Goal: Task Accomplishment & Management: Manage account settings

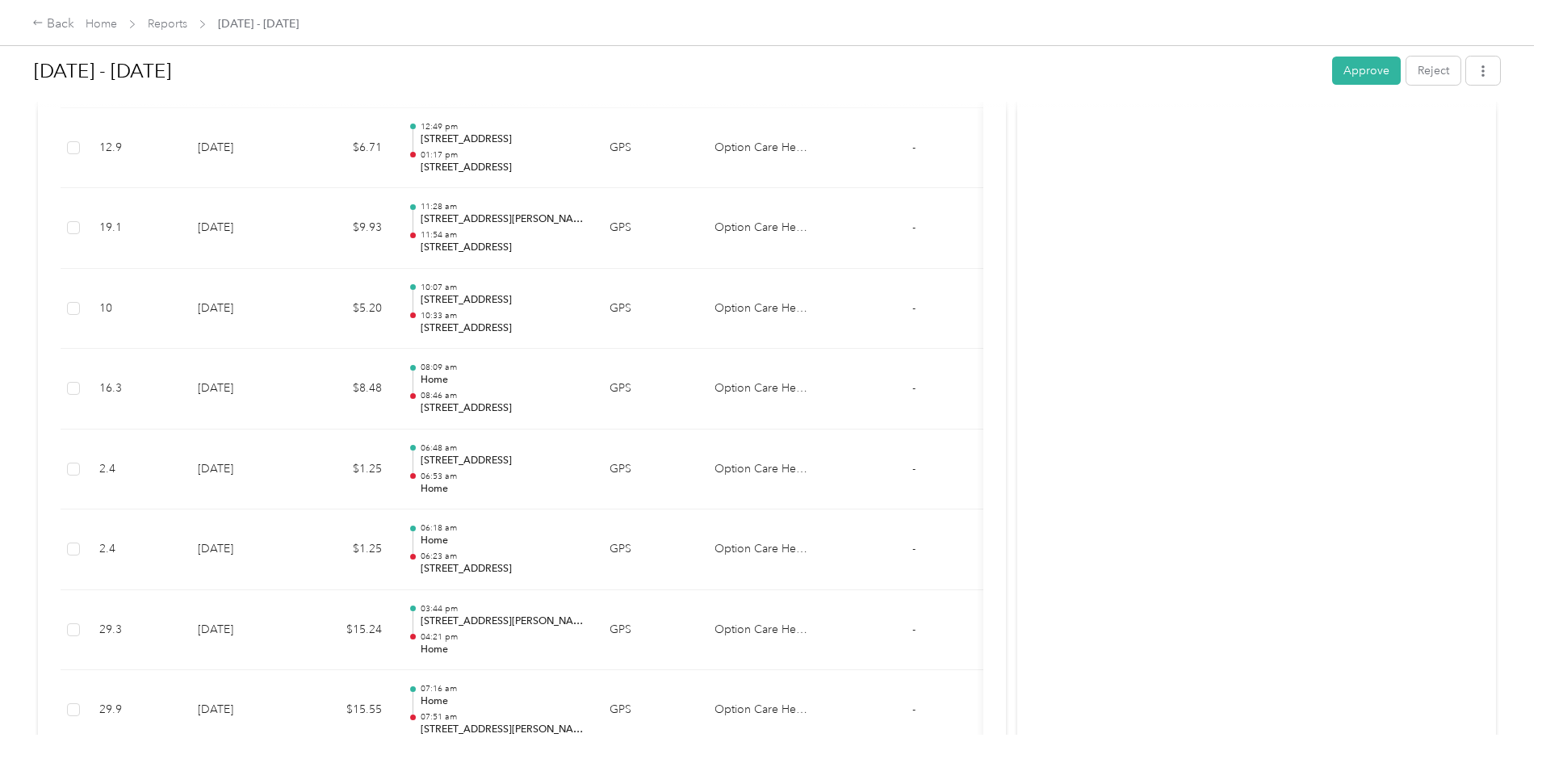
scroll to position [2031, 0]
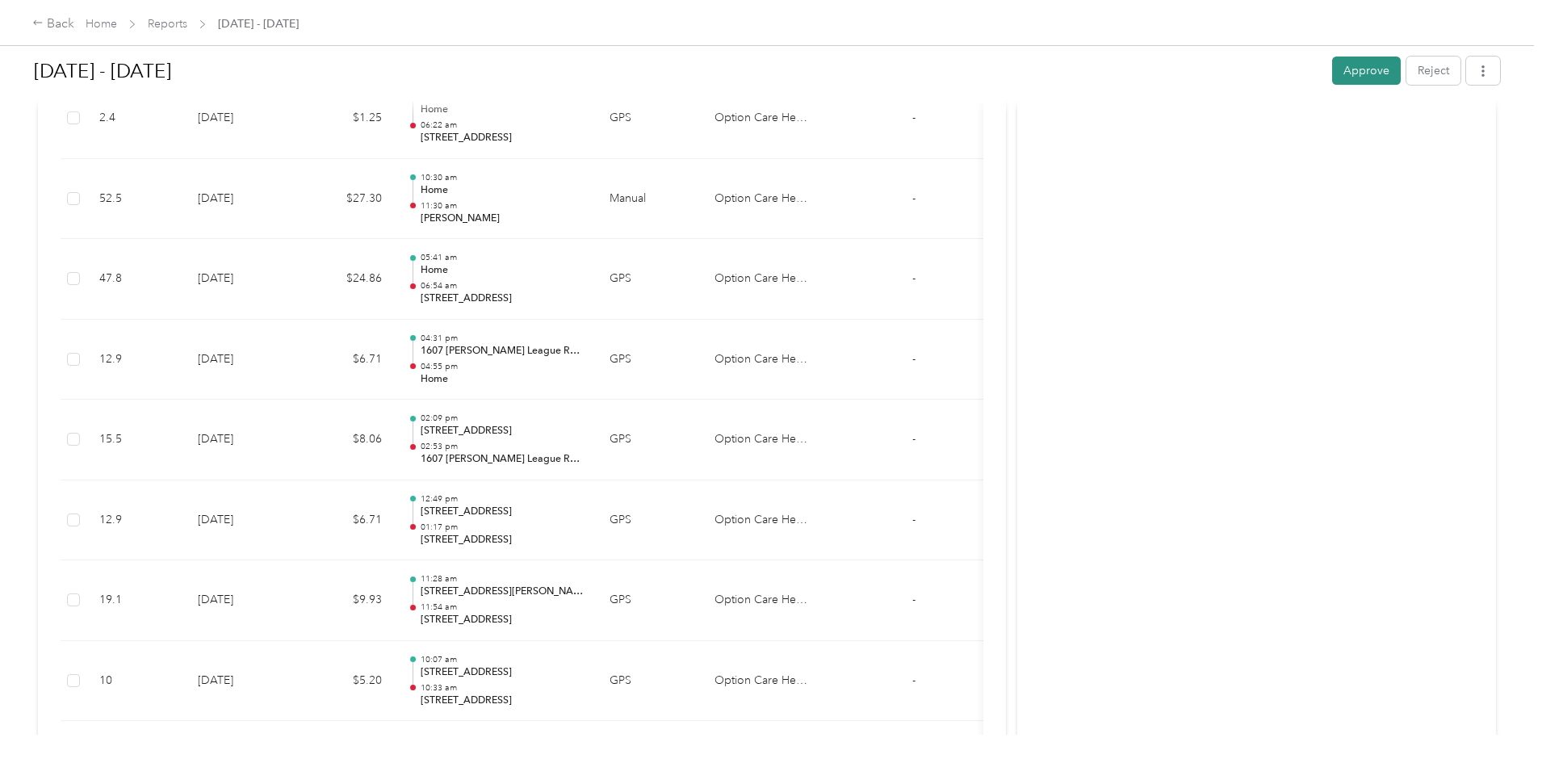
click at [1332, 80] on button "Approve" at bounding box center [1366, 71] width 69 height 28
click at [187, 27] on link "Reports" at bounding box center [168, 24] width 40 height 14
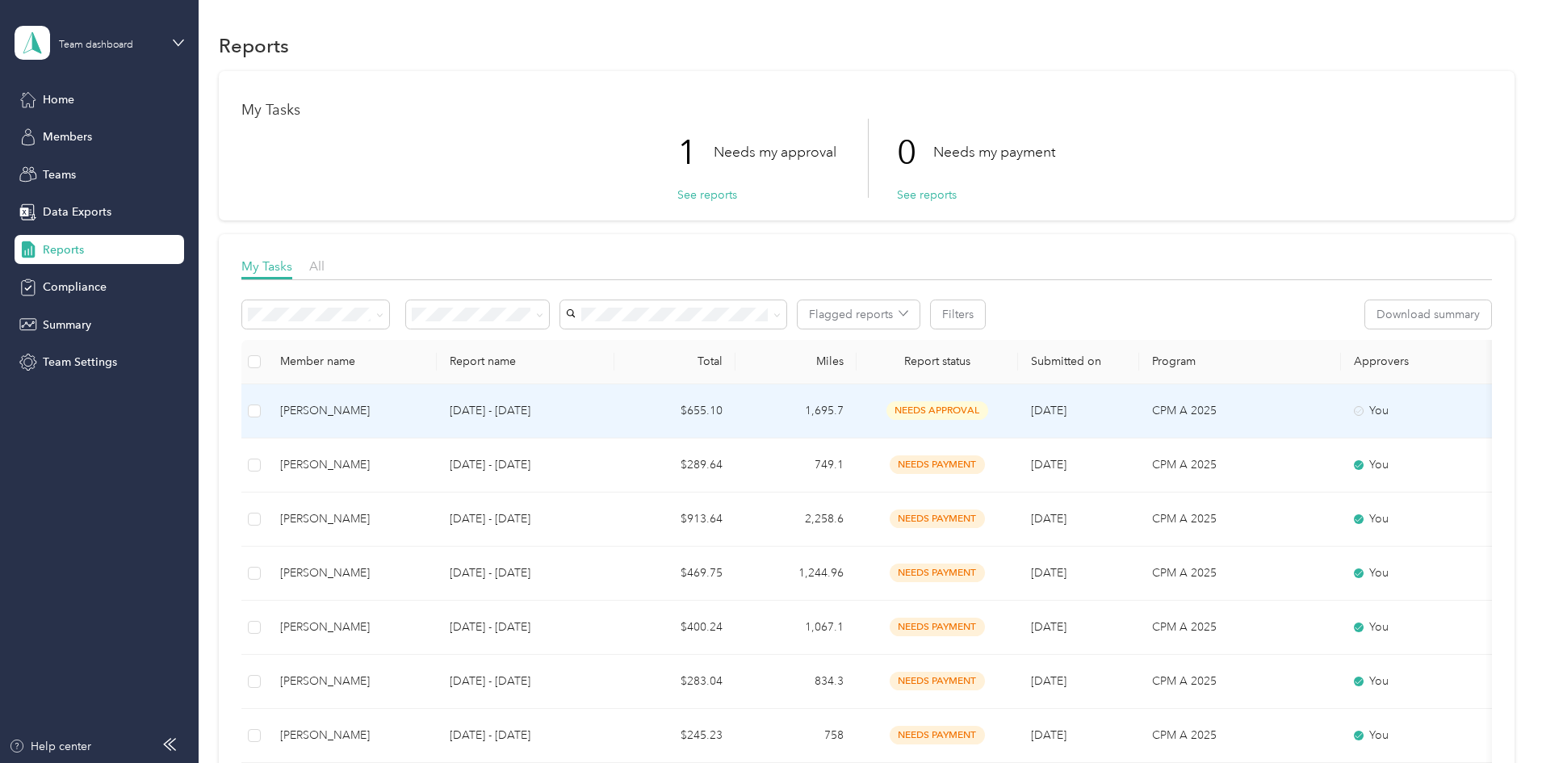
click at [615, 418] on td "[DATE] - [DATE]" at bounding box center [526, 411] width 178 height 54
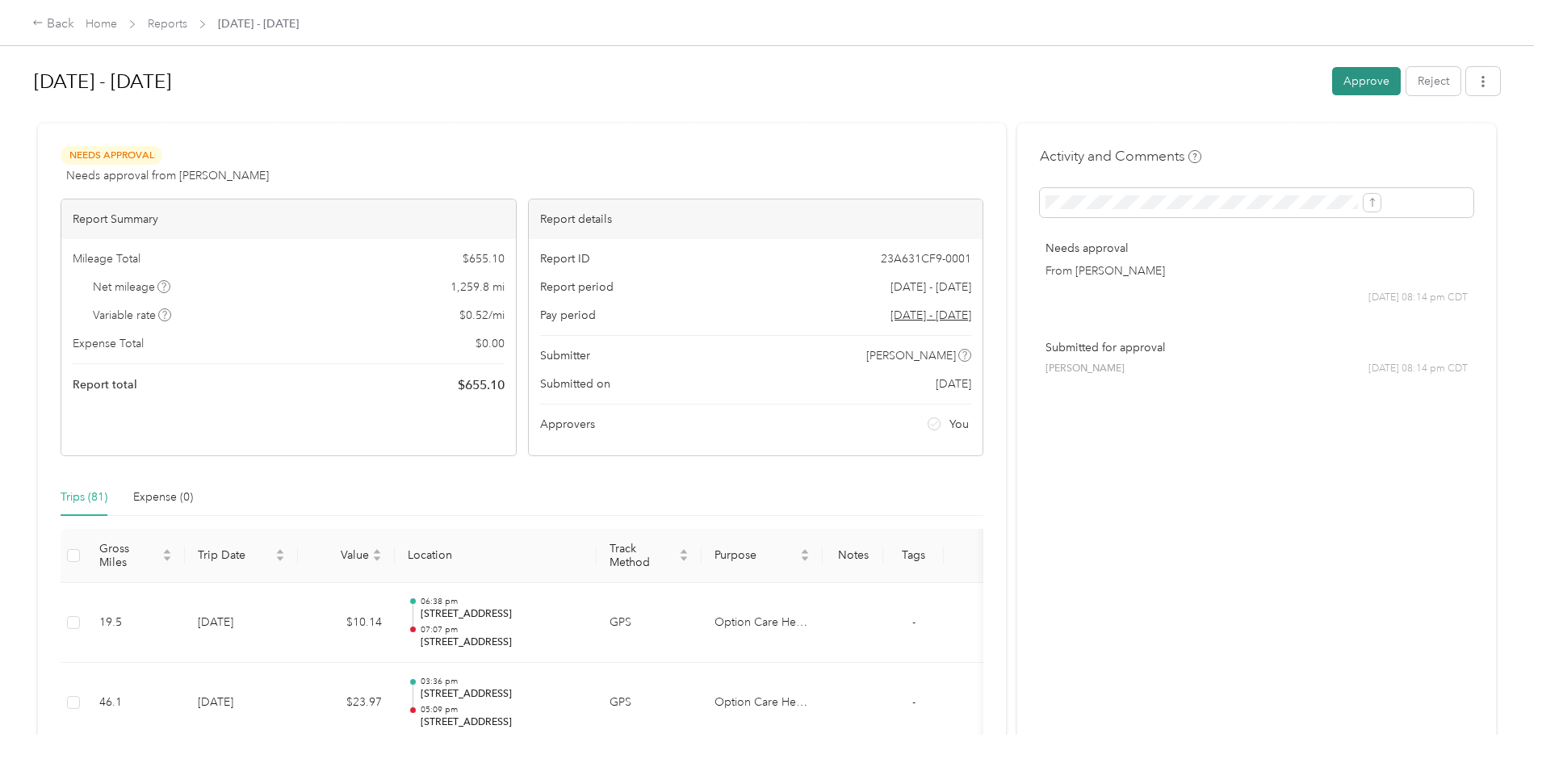
click at [1332, 85] on button "Approve" at bounding box center [1366, 81] width 69 height 28
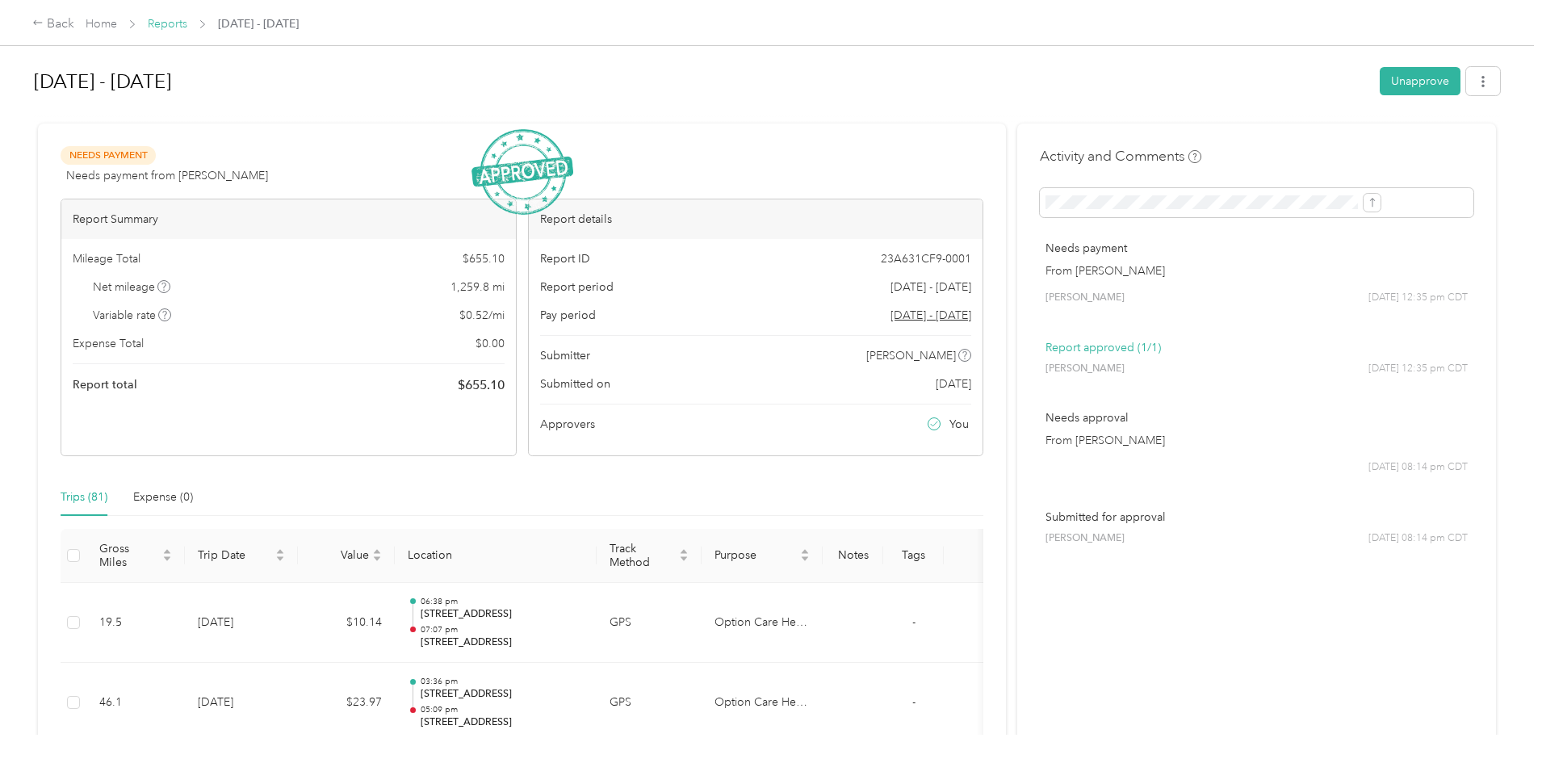
click at [187, 21] on link "Reports" at bounding box center [168, 24] width 40 height 14
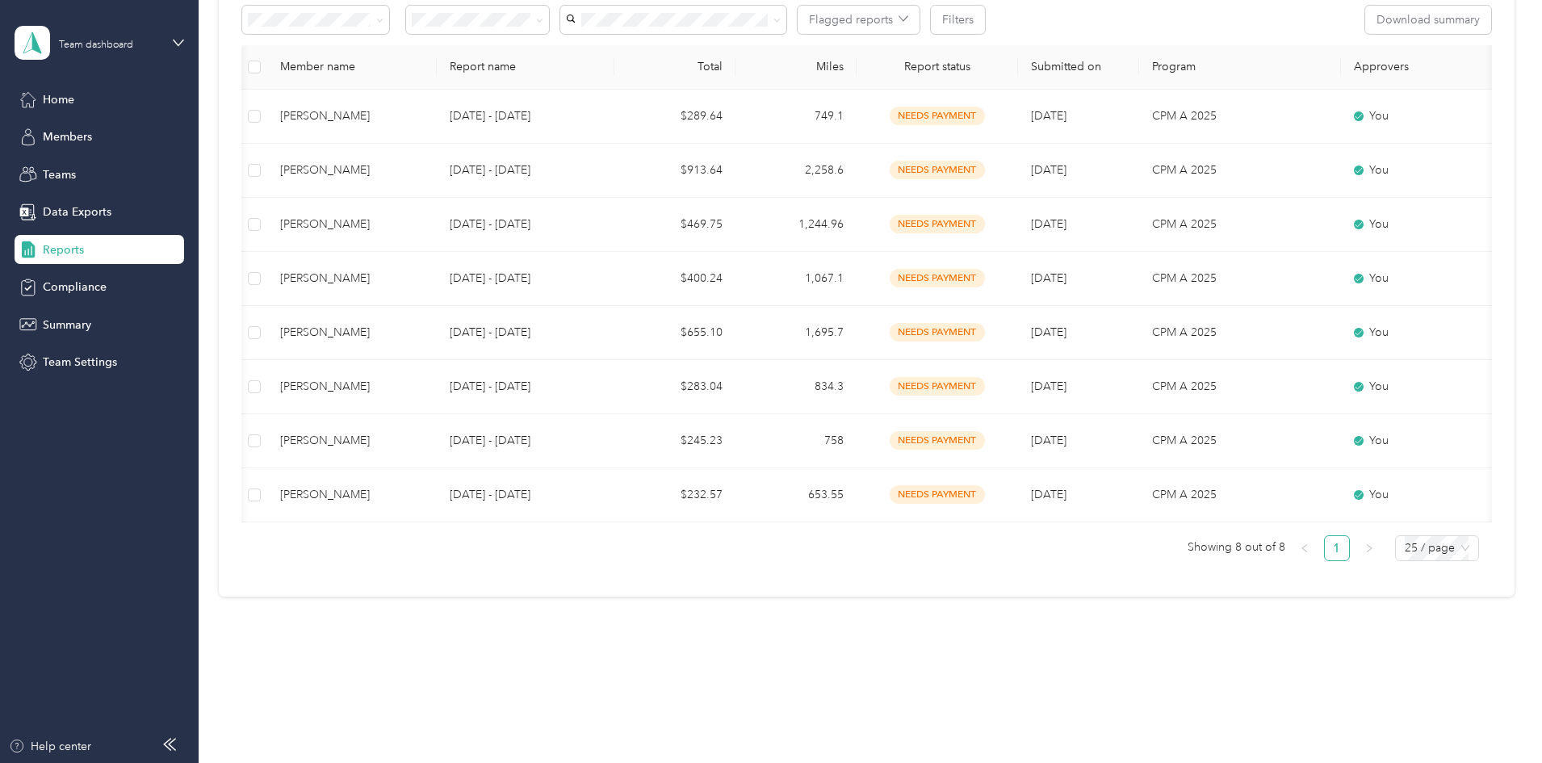
scroll to position [0, 311]
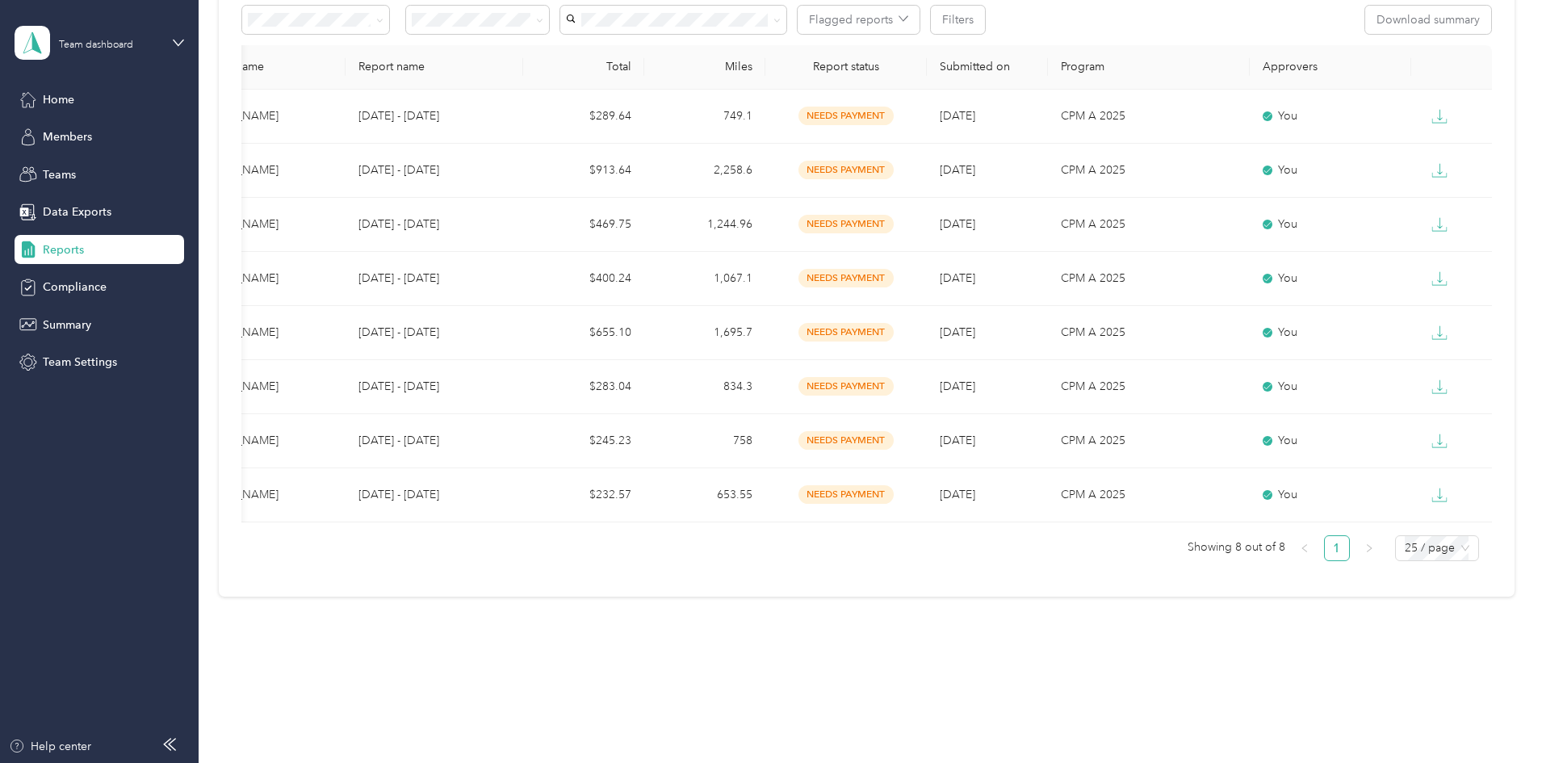
click at [481, 523] on div "Member name Report name Total Miles Report status Submitted on Program Approver…" at bounding box center [866, 303] width 1251 height 516
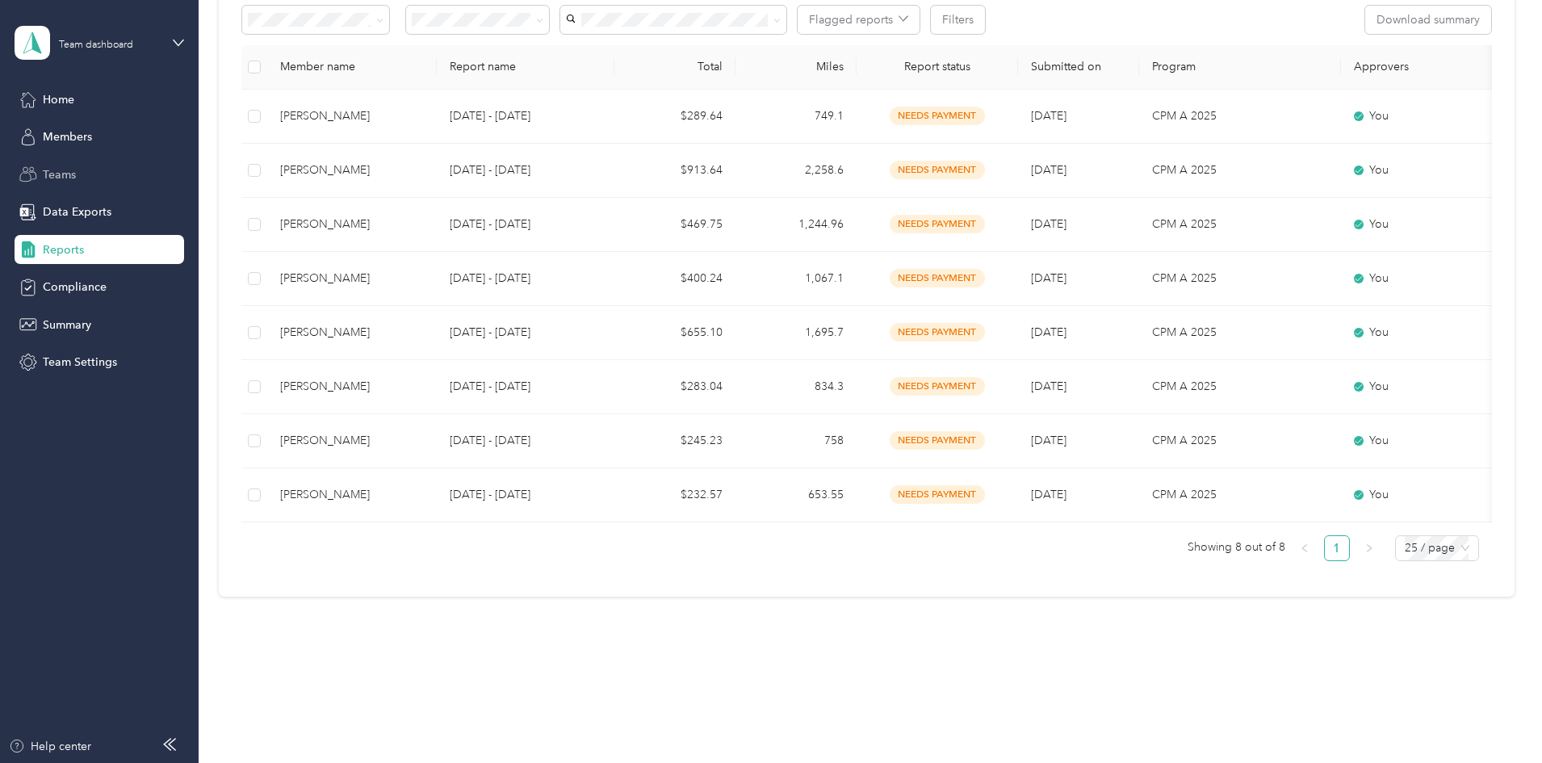
click at [57, 174] on span "Teams" at bounding box center [59, 174] width 33 height 17
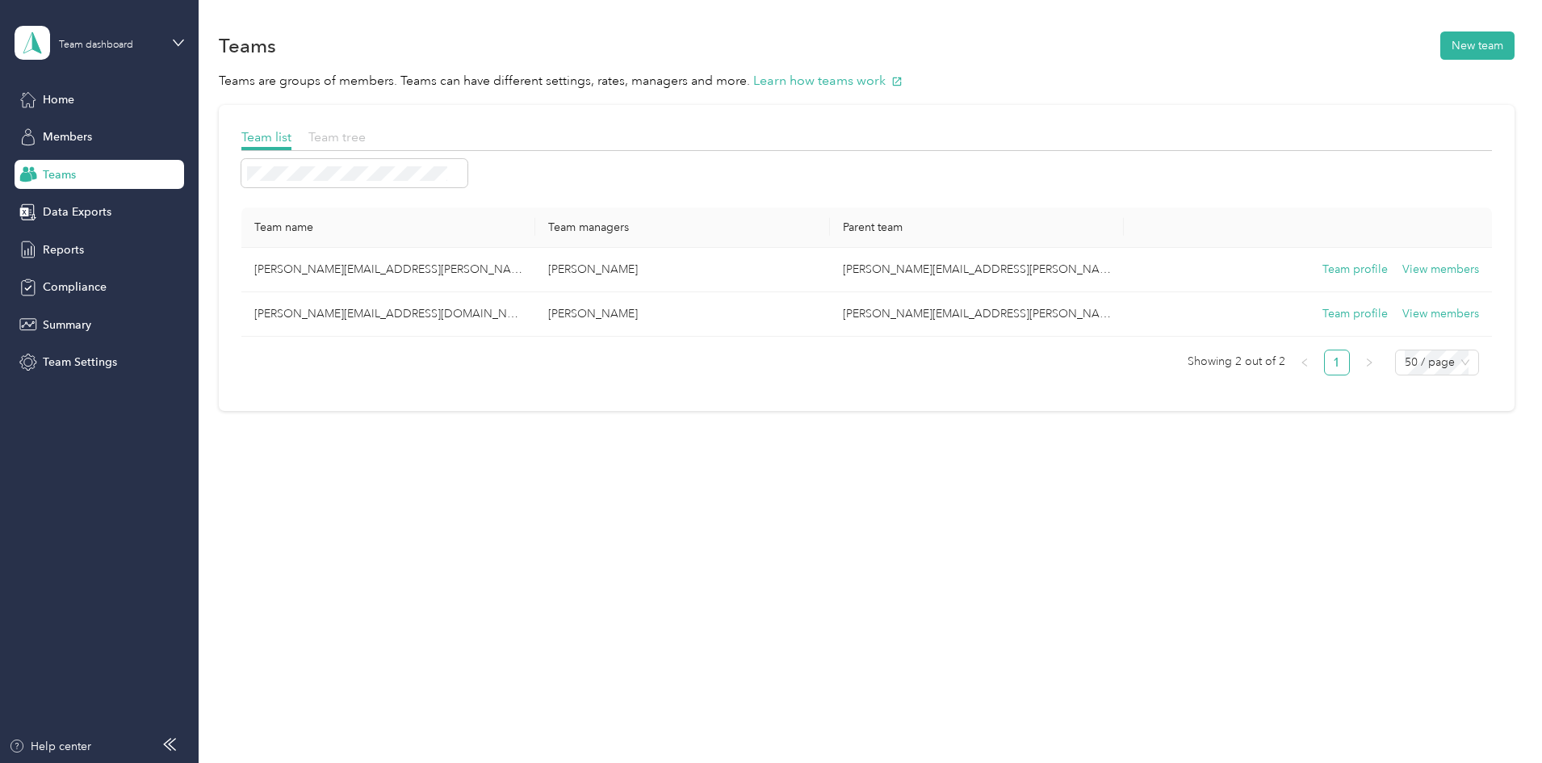
click at [366, 136] on span "Team tree" at bounding box center [336, 136] width 57 height 15
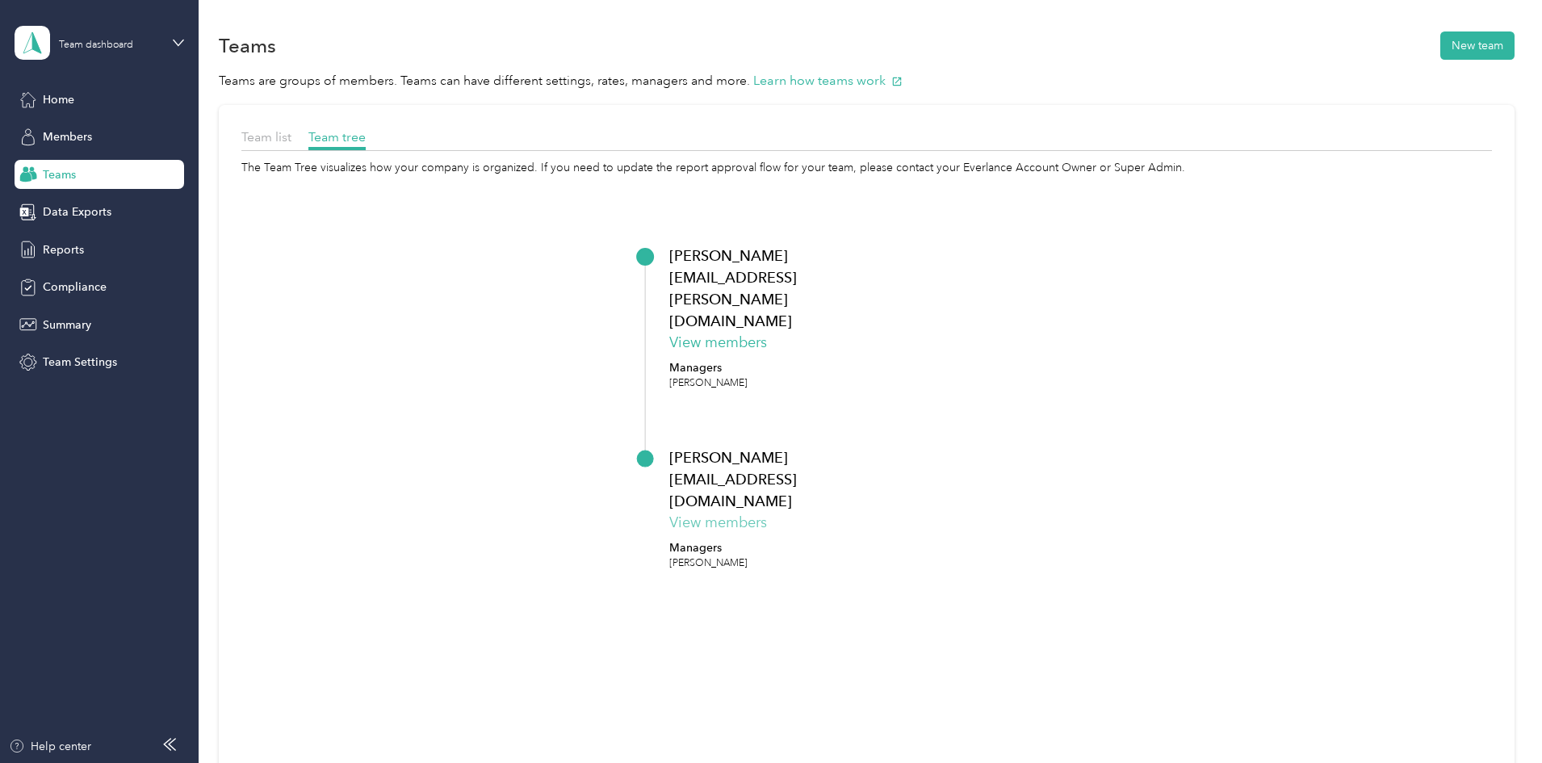
click at [767, 512] on button "View members" at bounding box center [718, 523] width 98 height 22
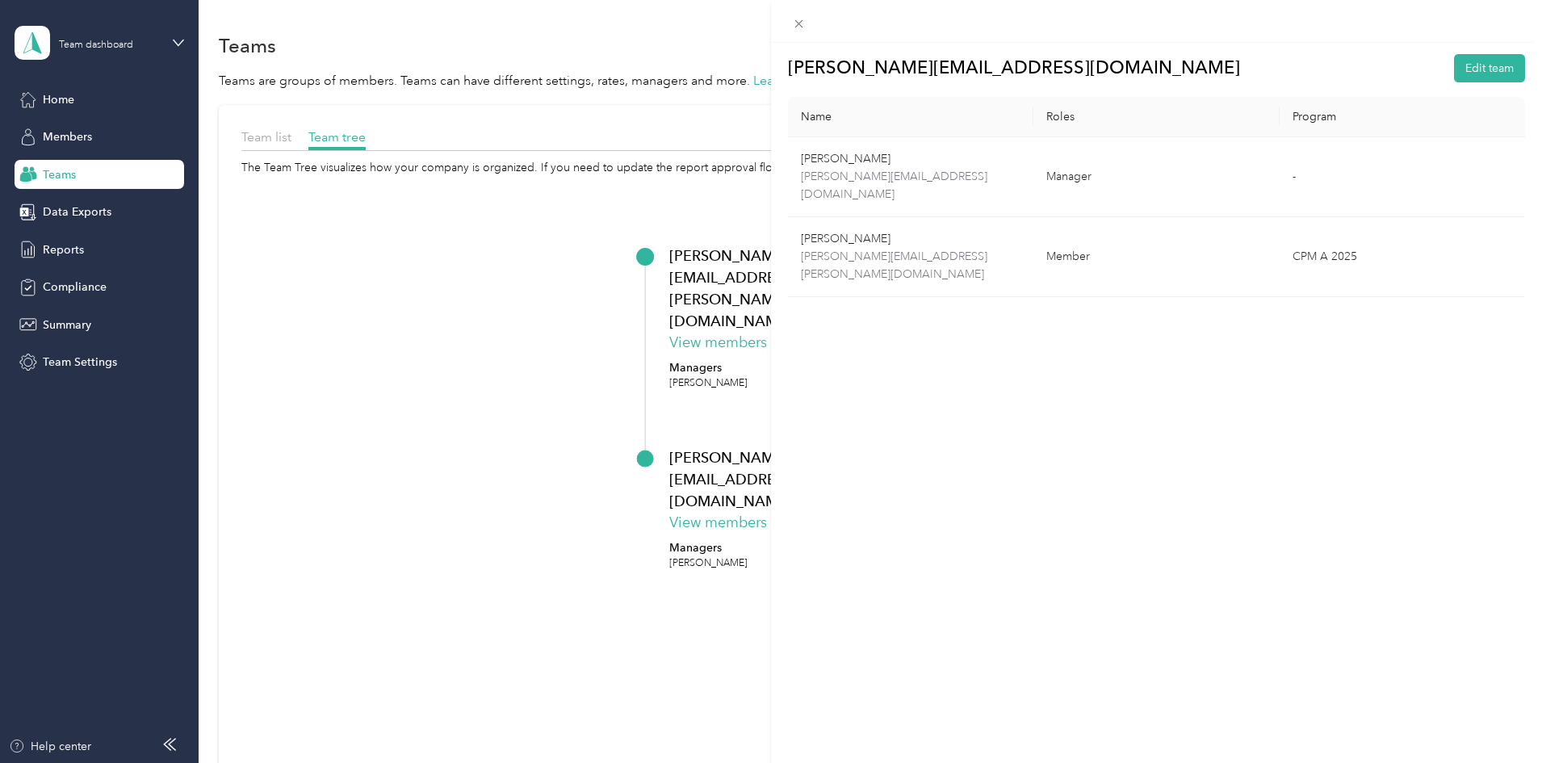
click at [490, 481] on div "[PERSON_NAME][EMAIL_ADDRESS][DOMAIN_NAME] Edit team Name Roles Program [PERSON_…" at bounding box center [771, 381] width 1542 height 763
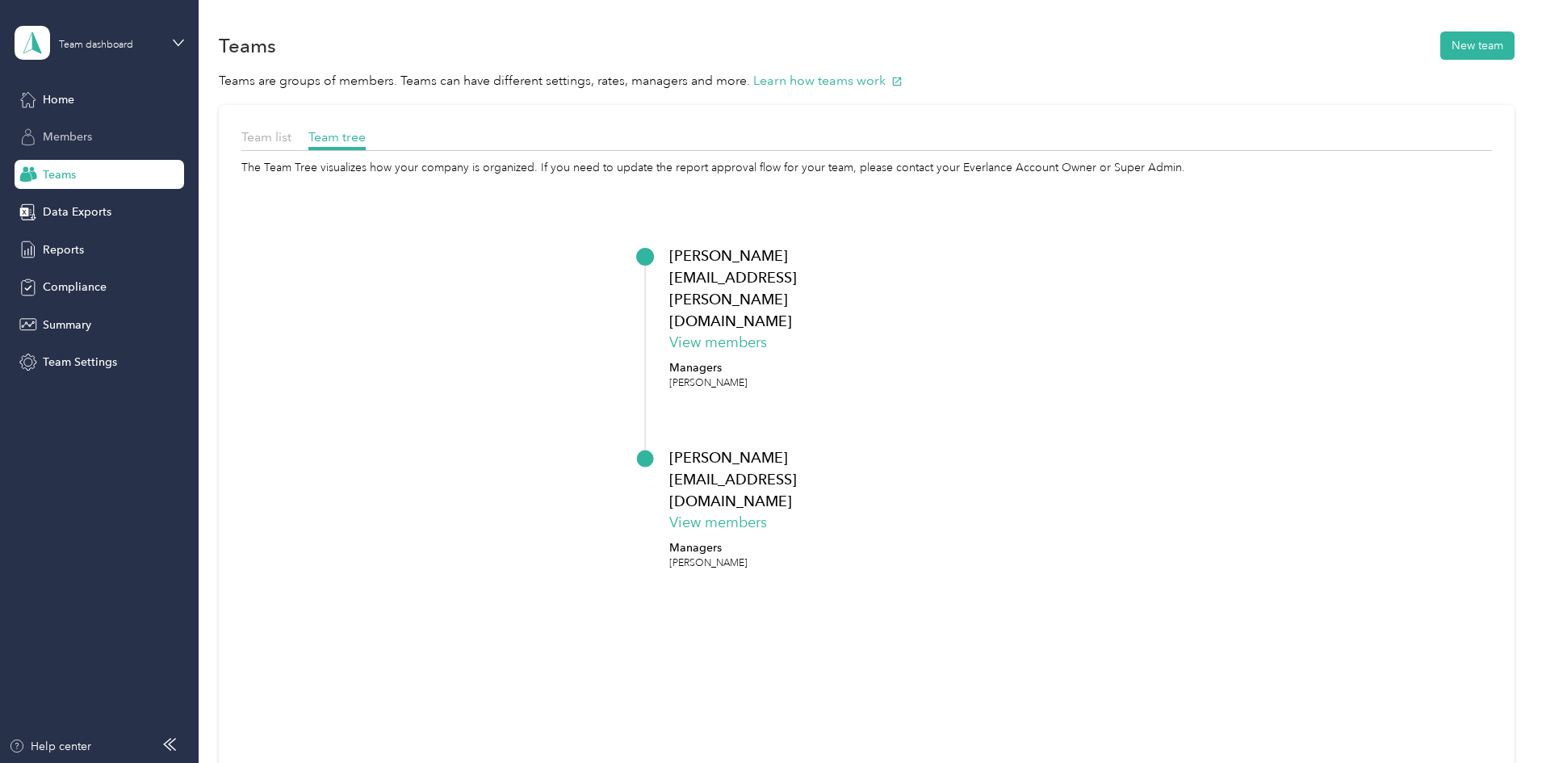
click at [50, 132] on span "Members" at bounding box center [67, 136] width 49 height 17
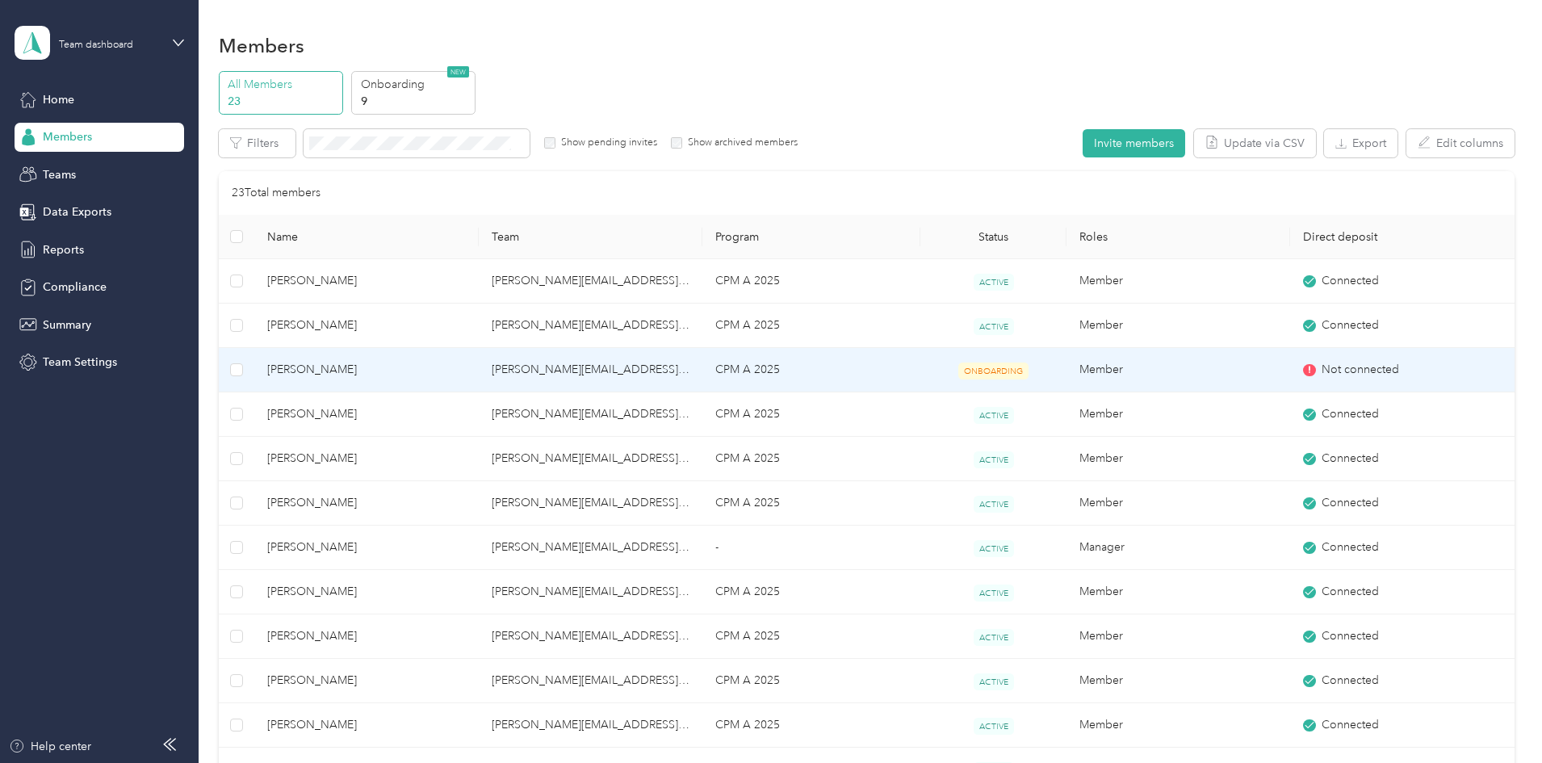
click at [1303, 363] on div "Not connected" at bounding box center [1402, 370] width 198 height 18
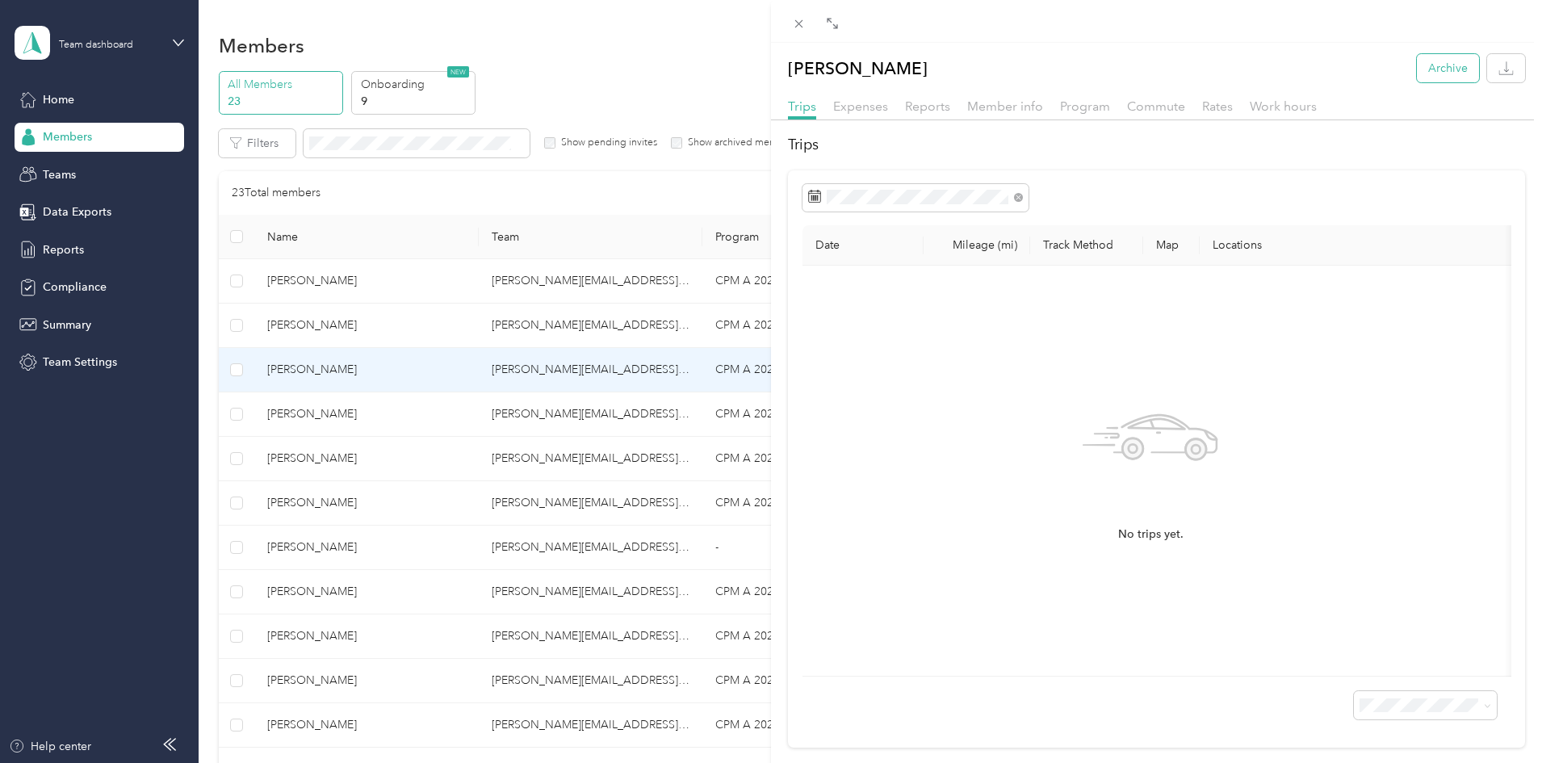
click at [1430, 70] on button "Archive" at bounding box center [1448, 68] width 62 height 28
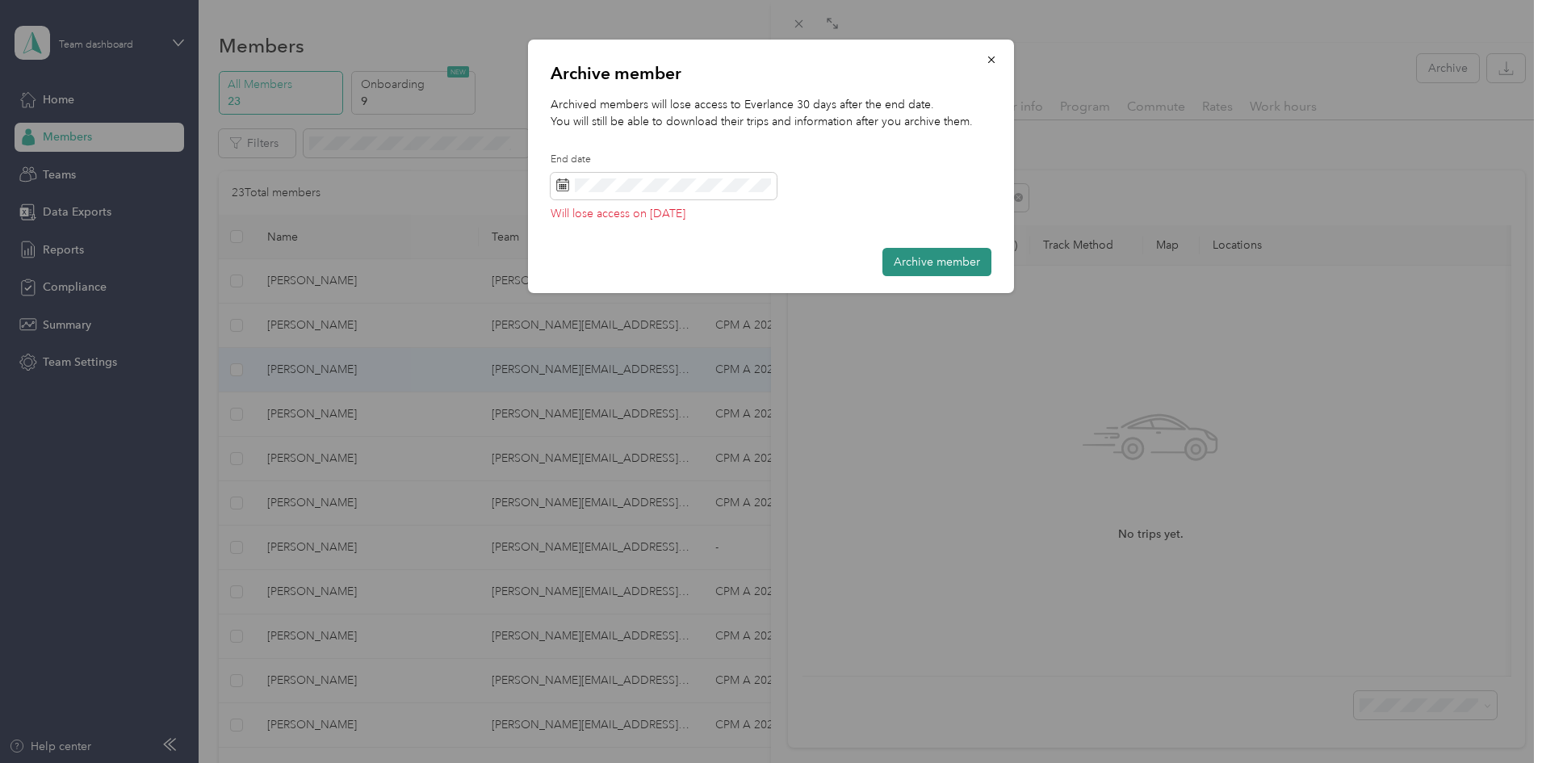
click at [948, 271] on button "Archive member" at bounding box center [937, 262] width 109 height 28
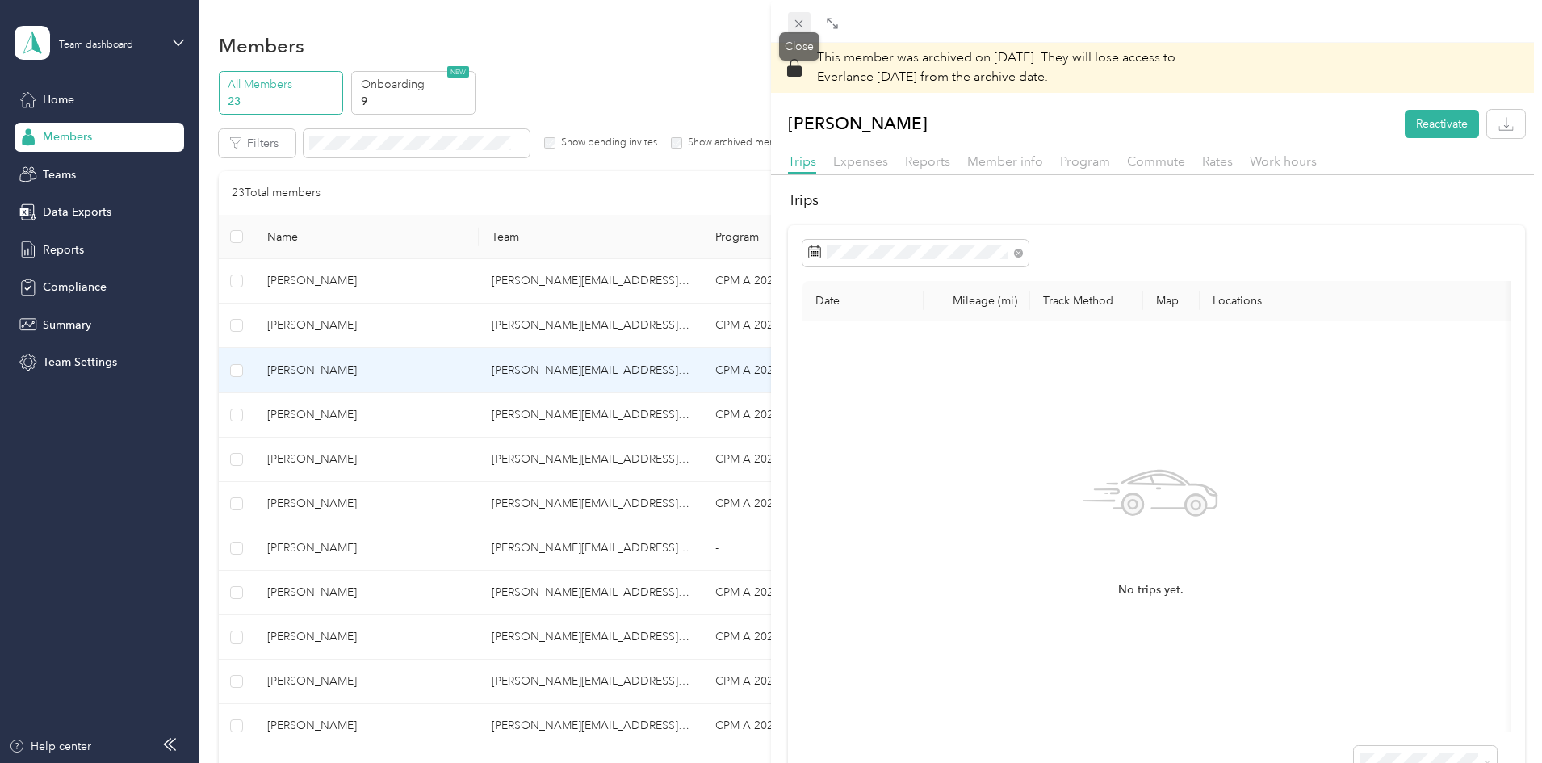
click at [804, 23] on icon at bounding box center [799, 24] width 14 height 14
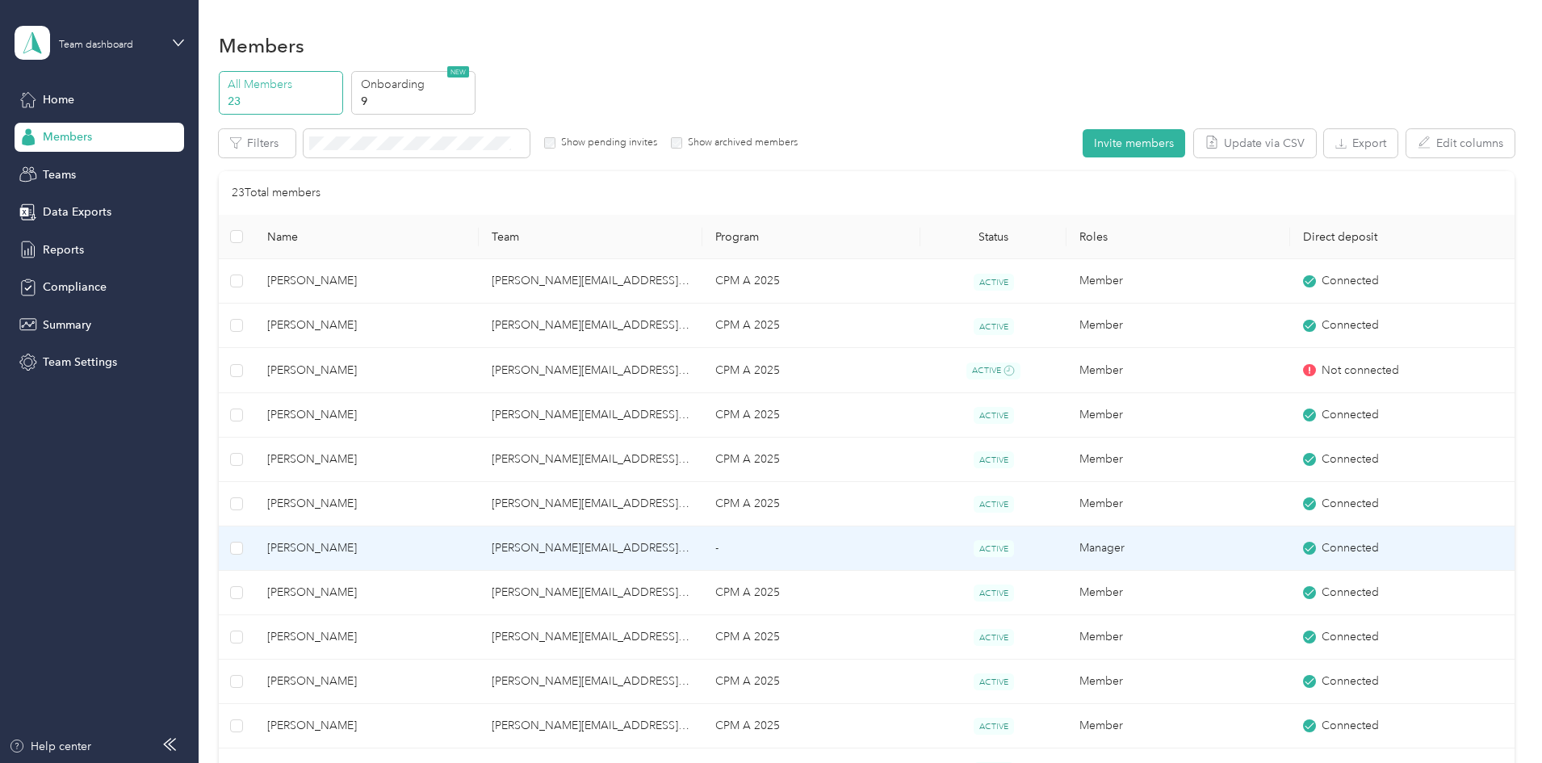
click at [1305, 546] on icon at bounding box center [1310, 548] width 10 height 10
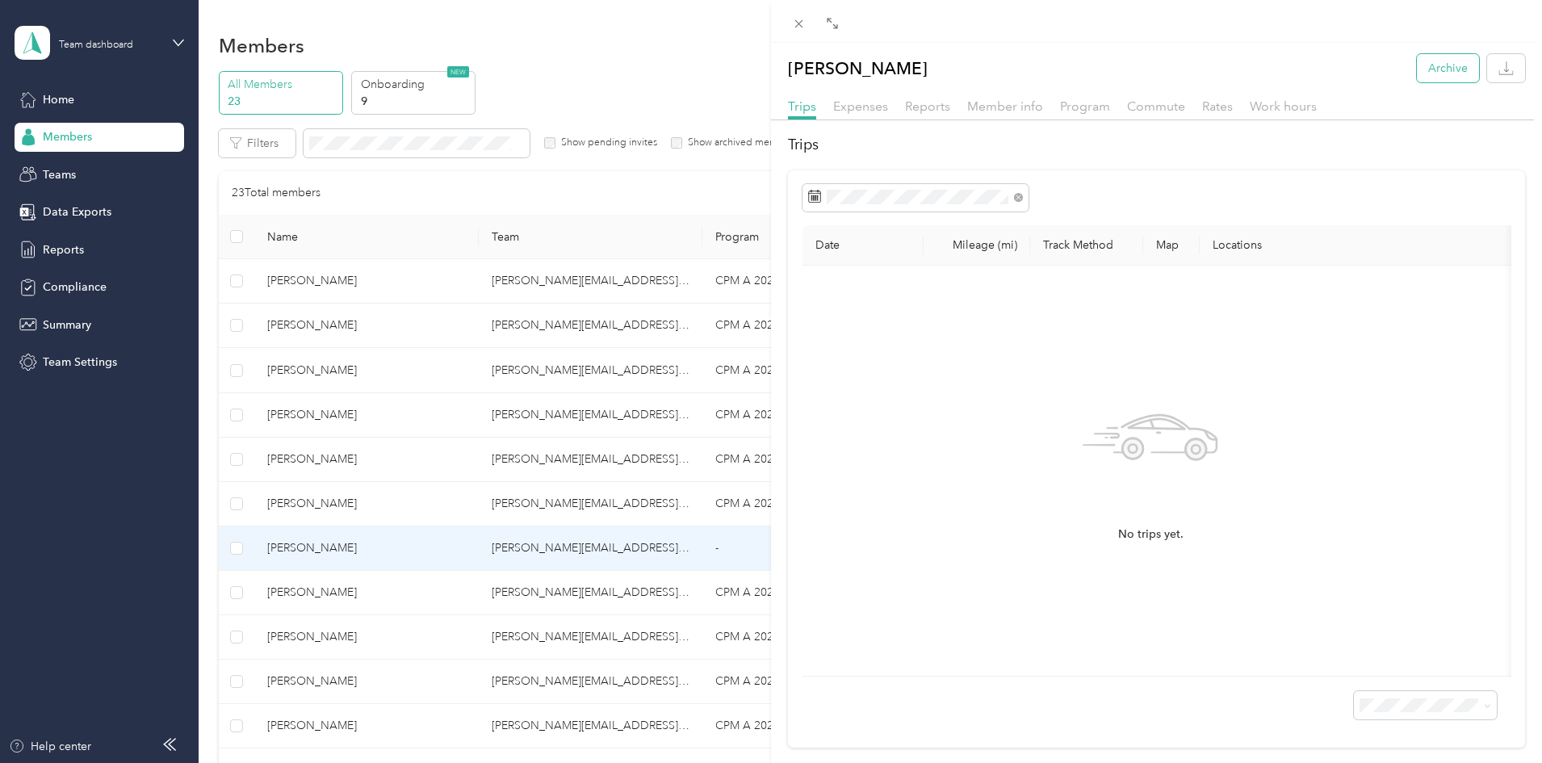
click at [1442, 63] on button "Archive" at bounding box center [1448, 68] width 62 height 28
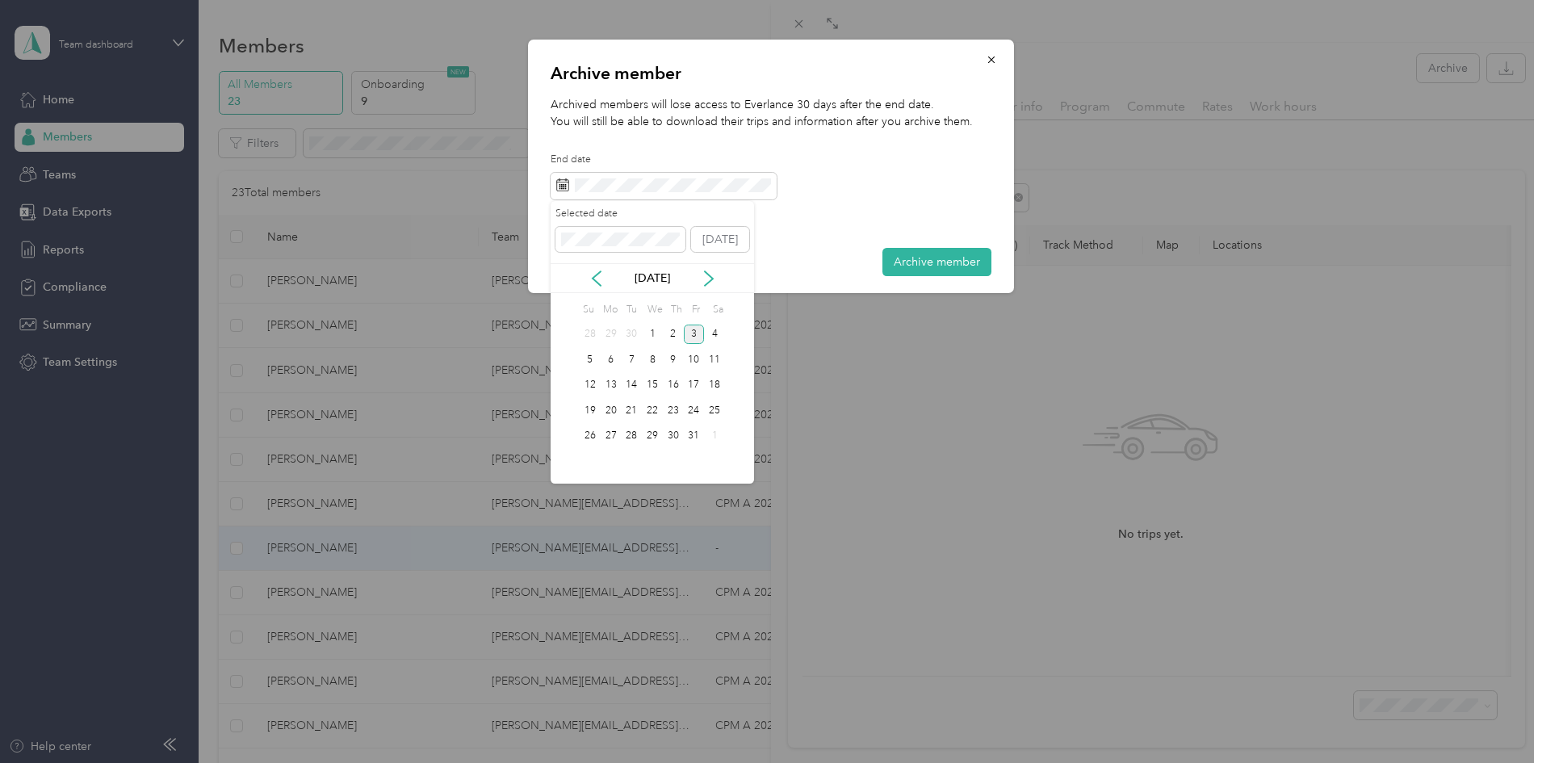
click at [693, 334] on div "3" at bounding box center [694, 335] width 21 height 20
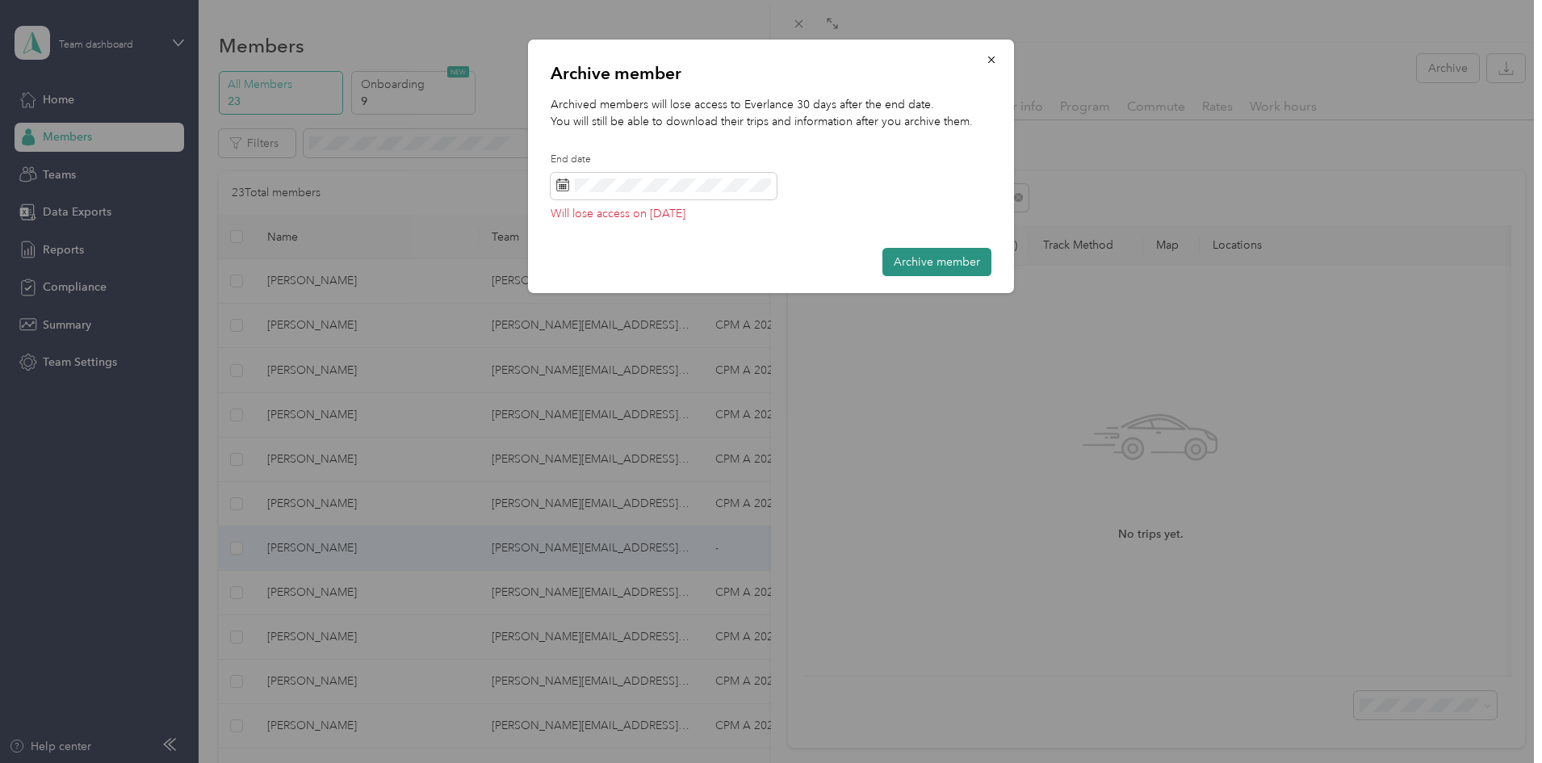
click at [944, 266] on button "Archive member" at bounding box center [937, 262] width 109 height 28
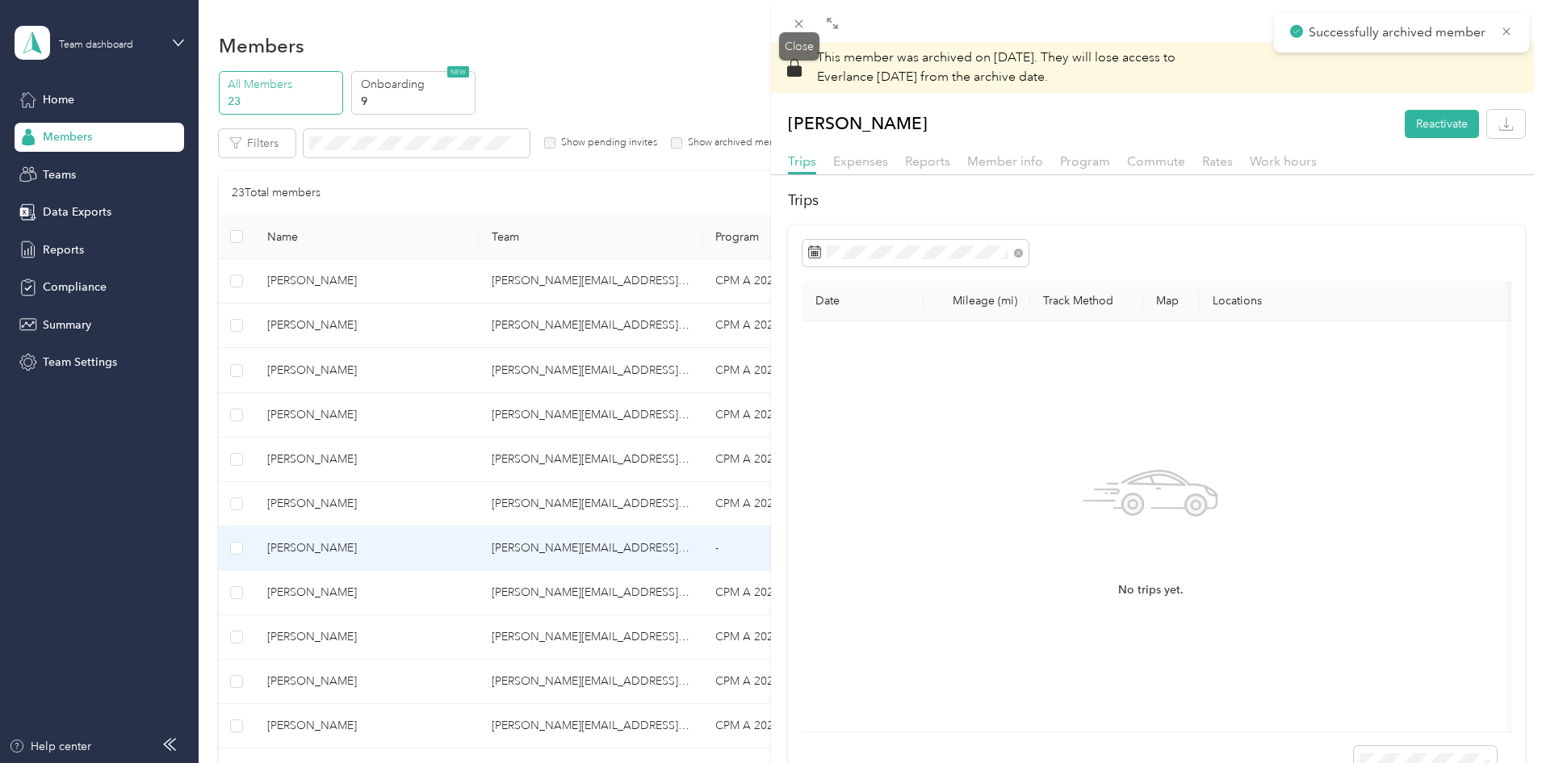
click at [798, 24] on icon at bounding box center [799, 24] width 14 height 14
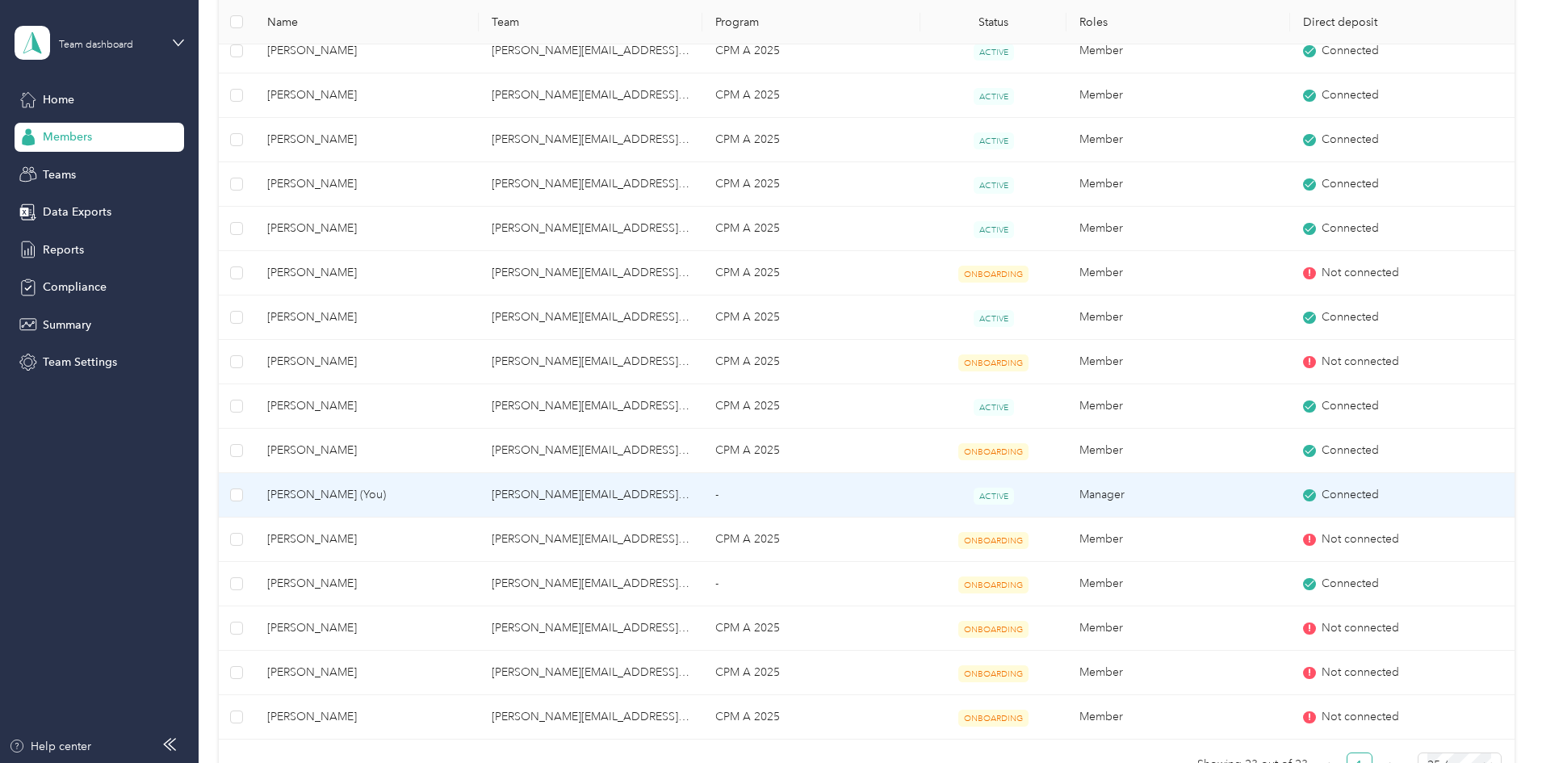
scroll to position [565, 0]
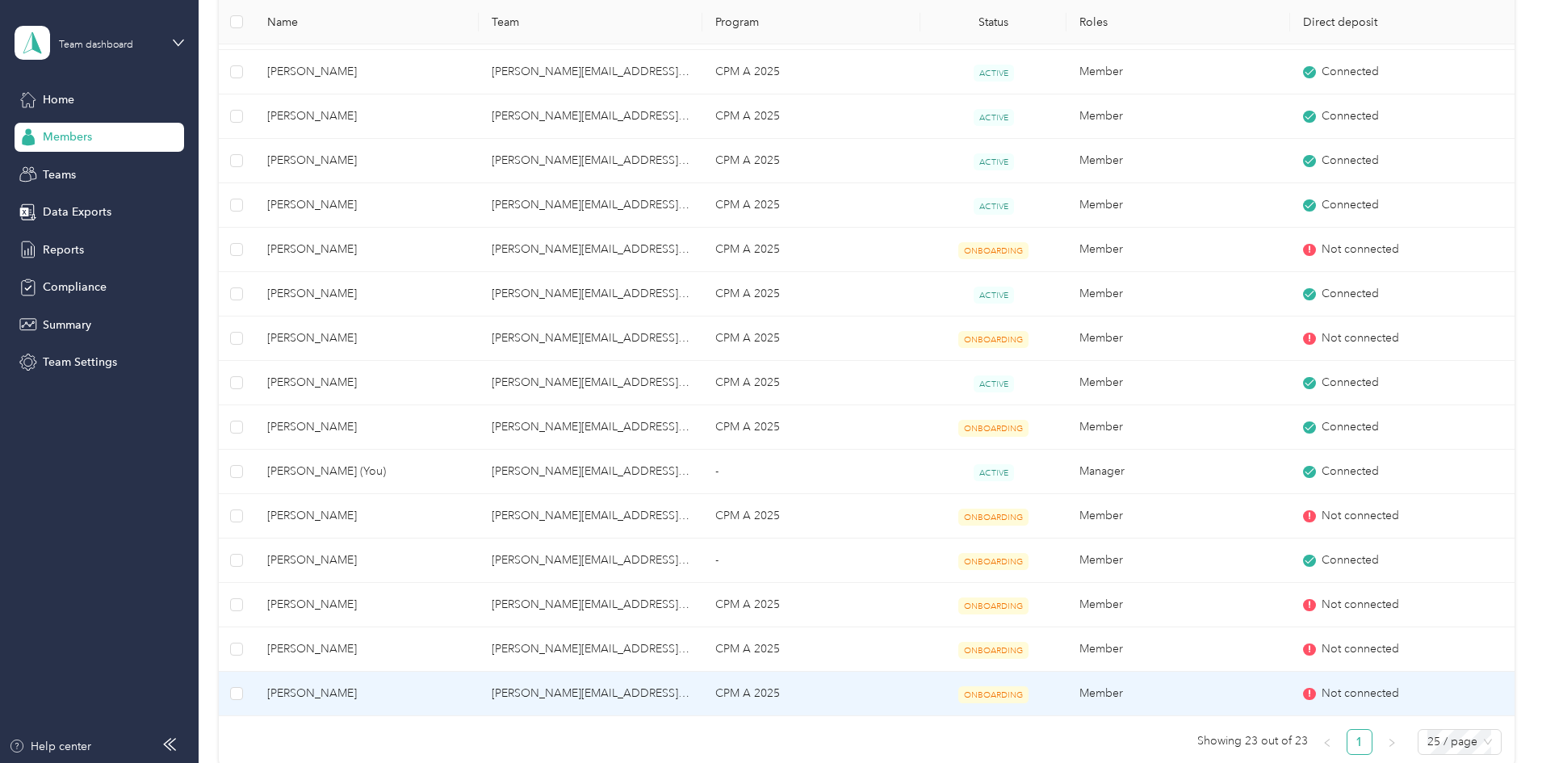
click at [774, 697] on td "CPM A 2025" at bounding box center [812, 694] width 218 height 44
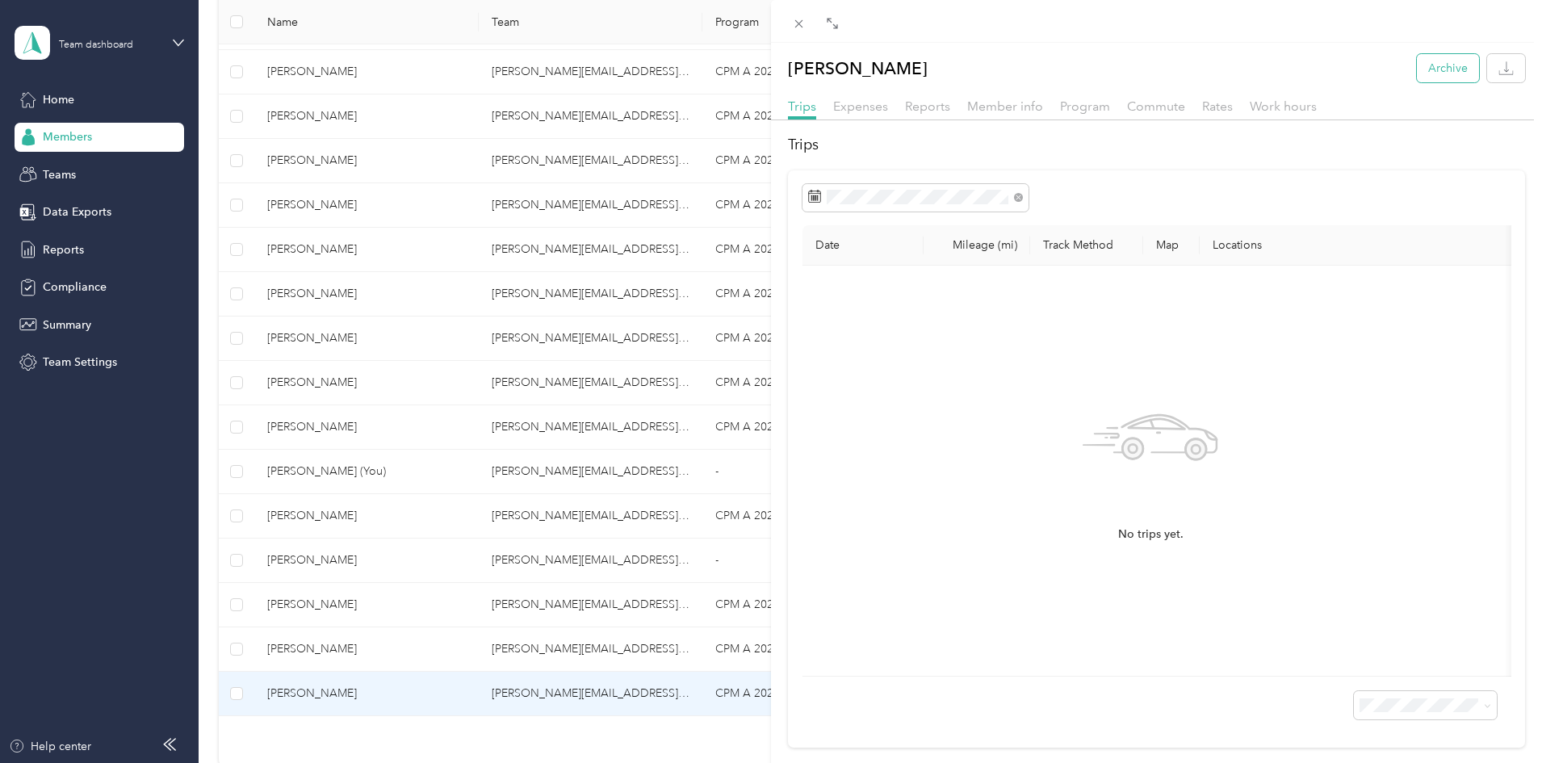
click at [1443, 64] on button "Archive" at bounding box center [1448, 68] width 62 height 28
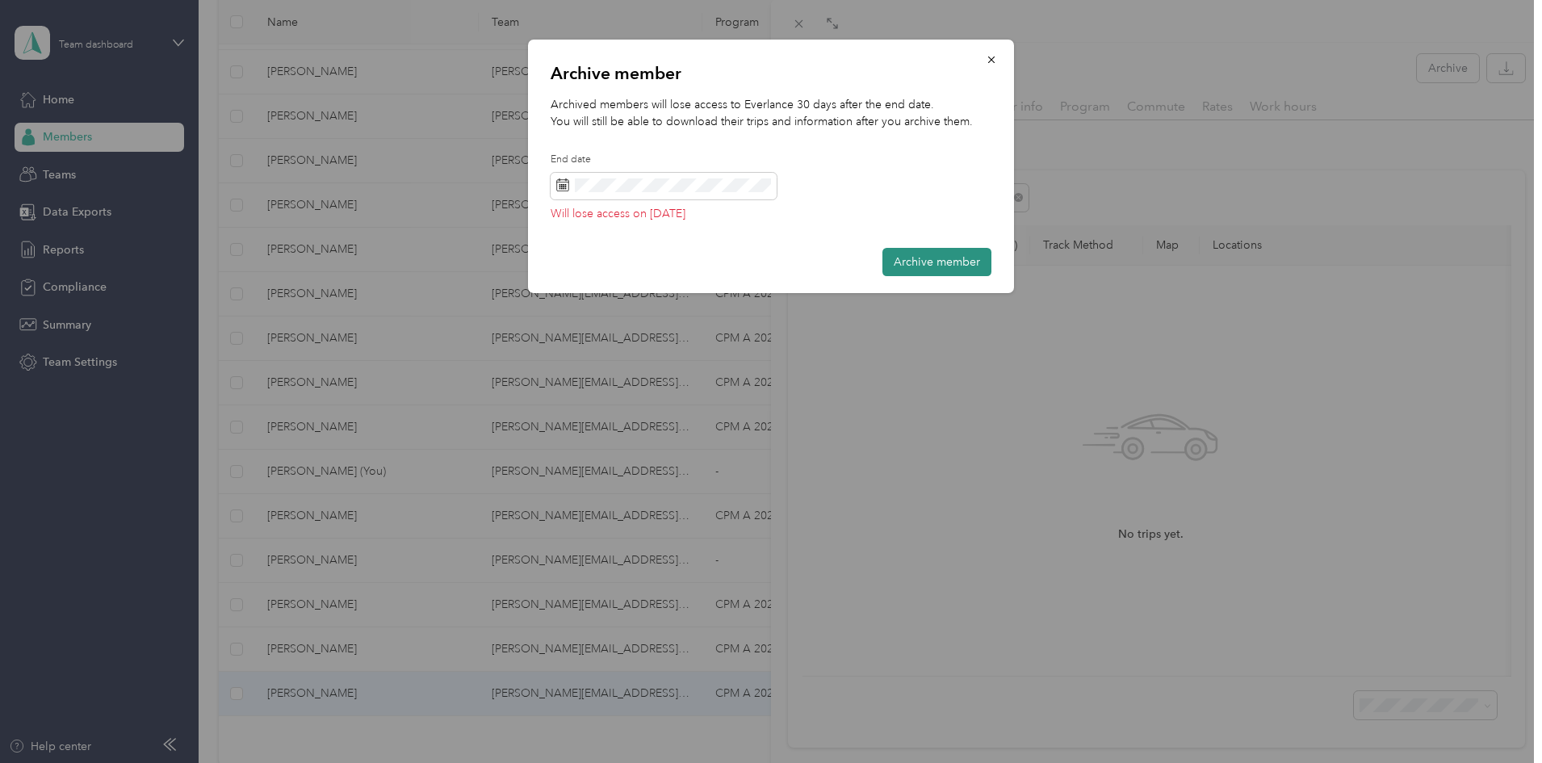
click at [935, 262] on button "Archive member" at bounding box center [937, 262] width 109 height 28
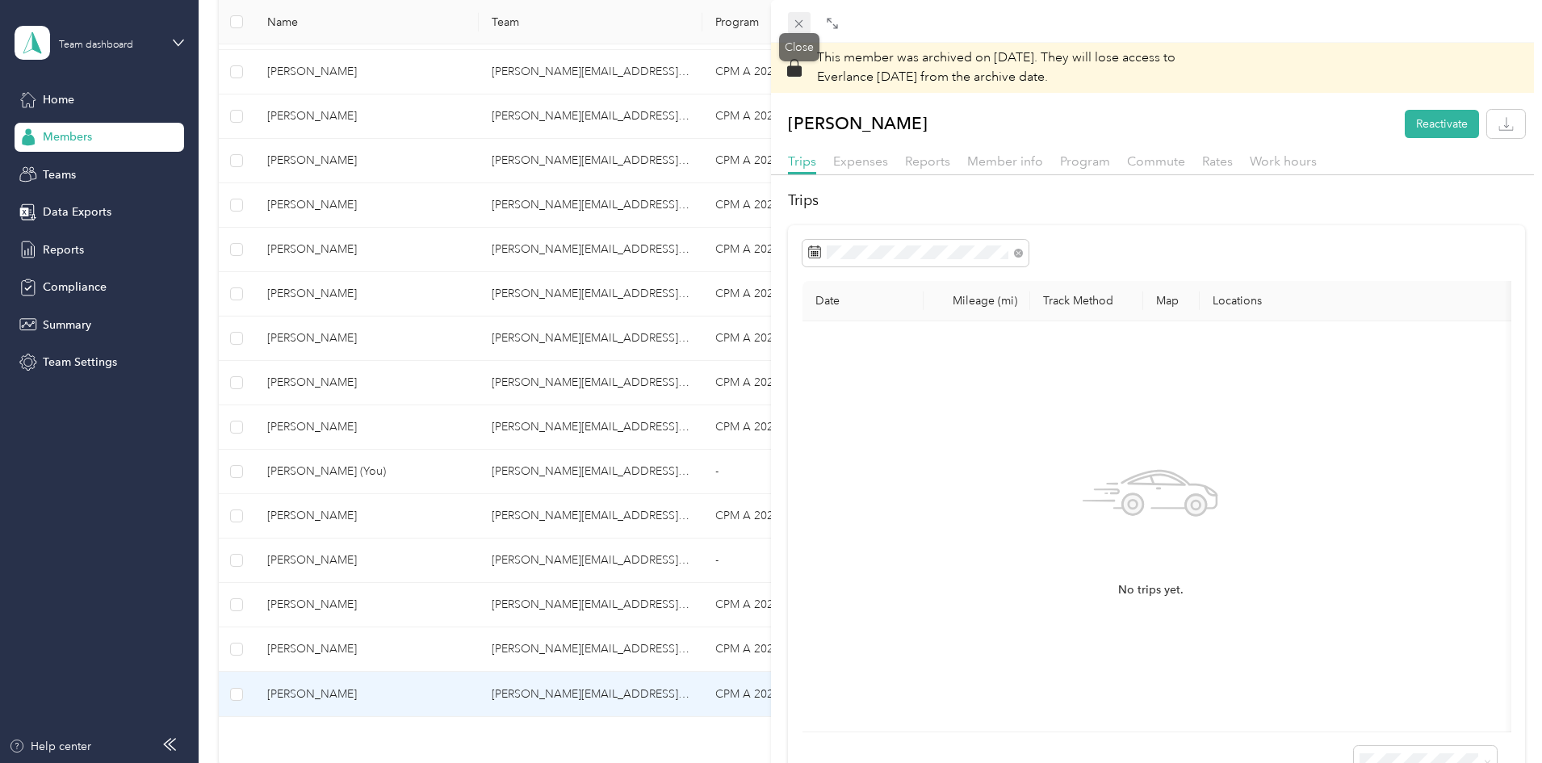
click at [795, 24] on icon at bounding box center [799, 24] width 14 height 14
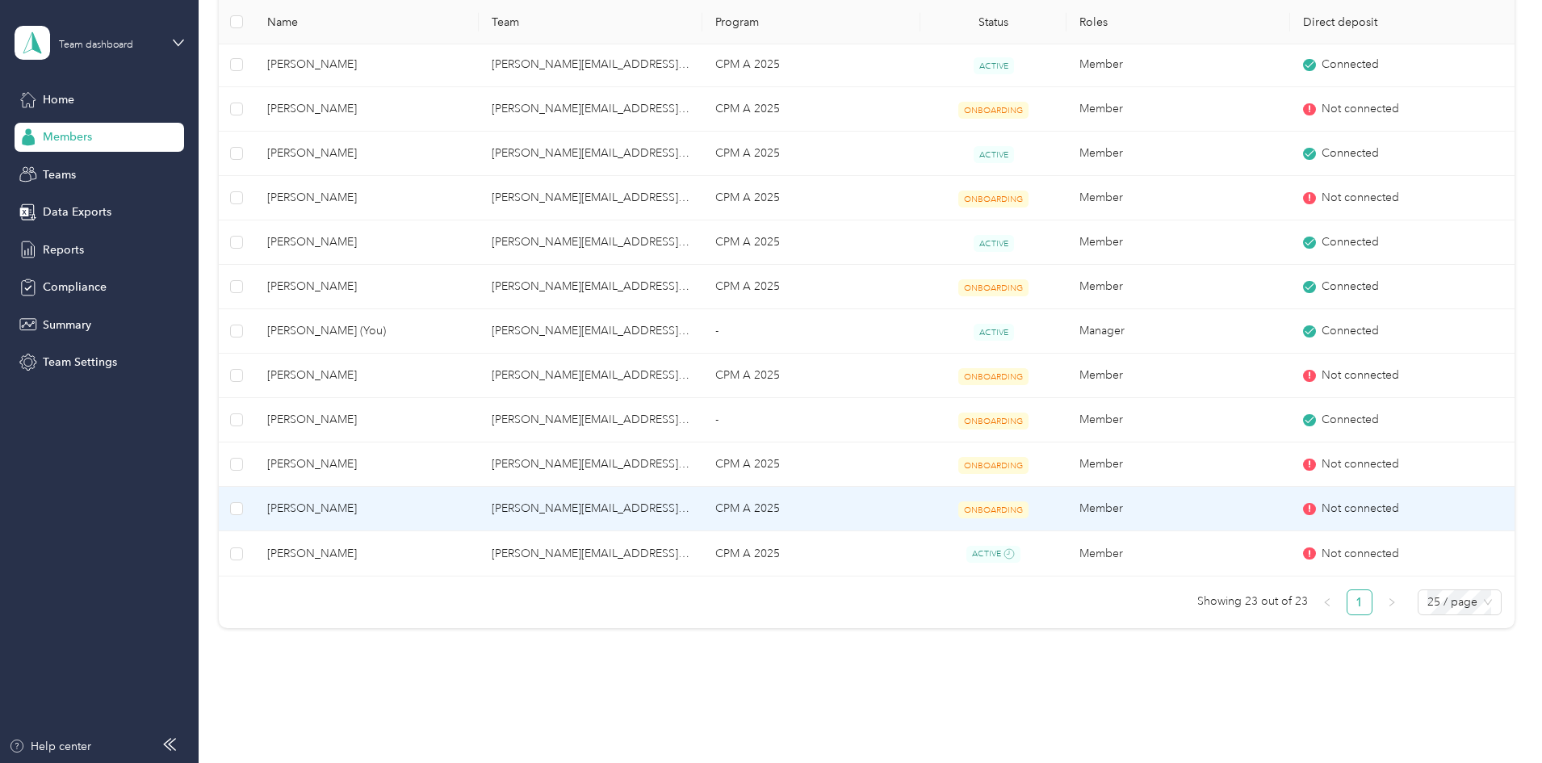
scroll to position [752, 0]
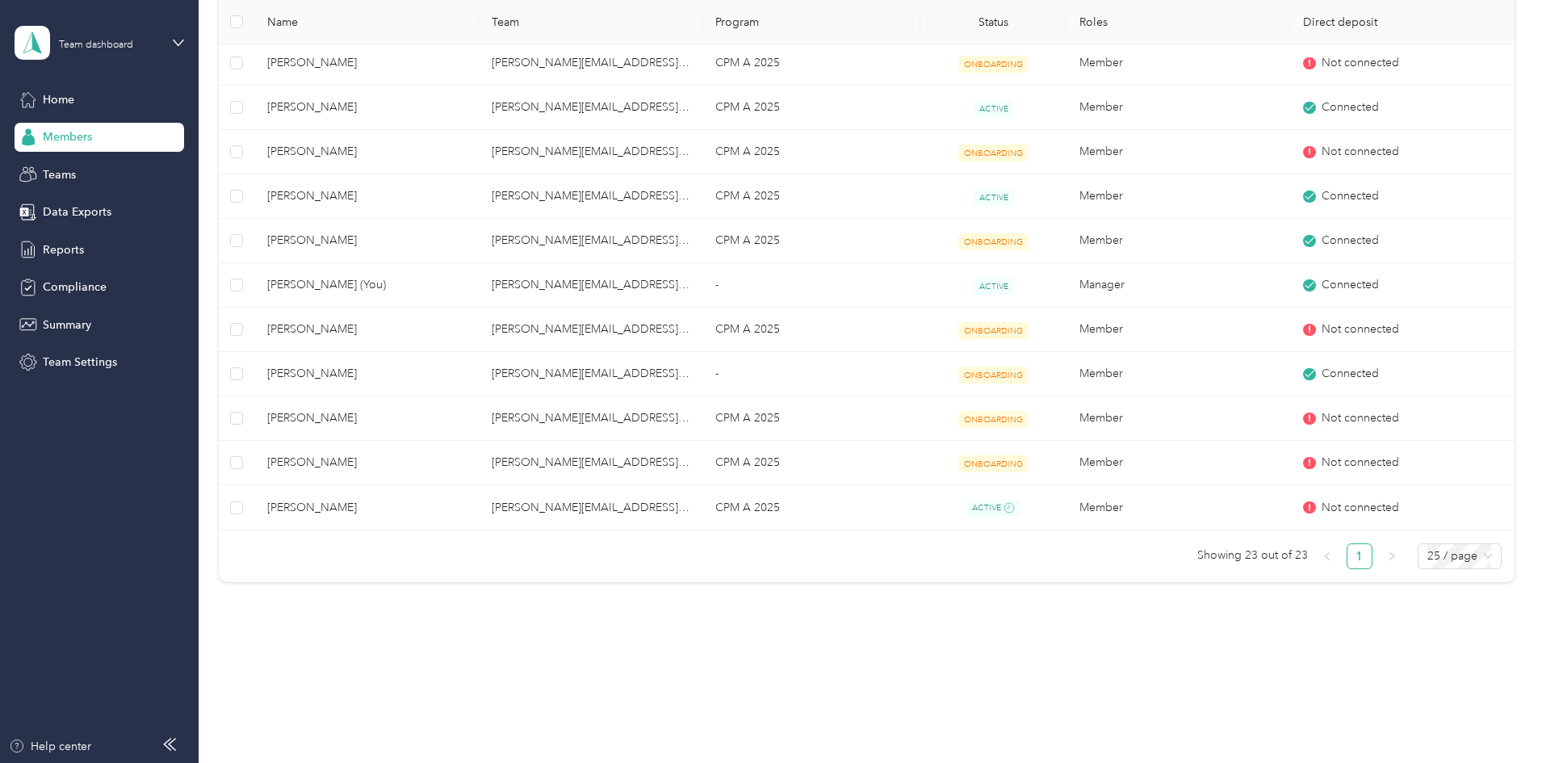
click at [1348, 560] on link "1" at bounding box center [1360, 556] width 24 height 24
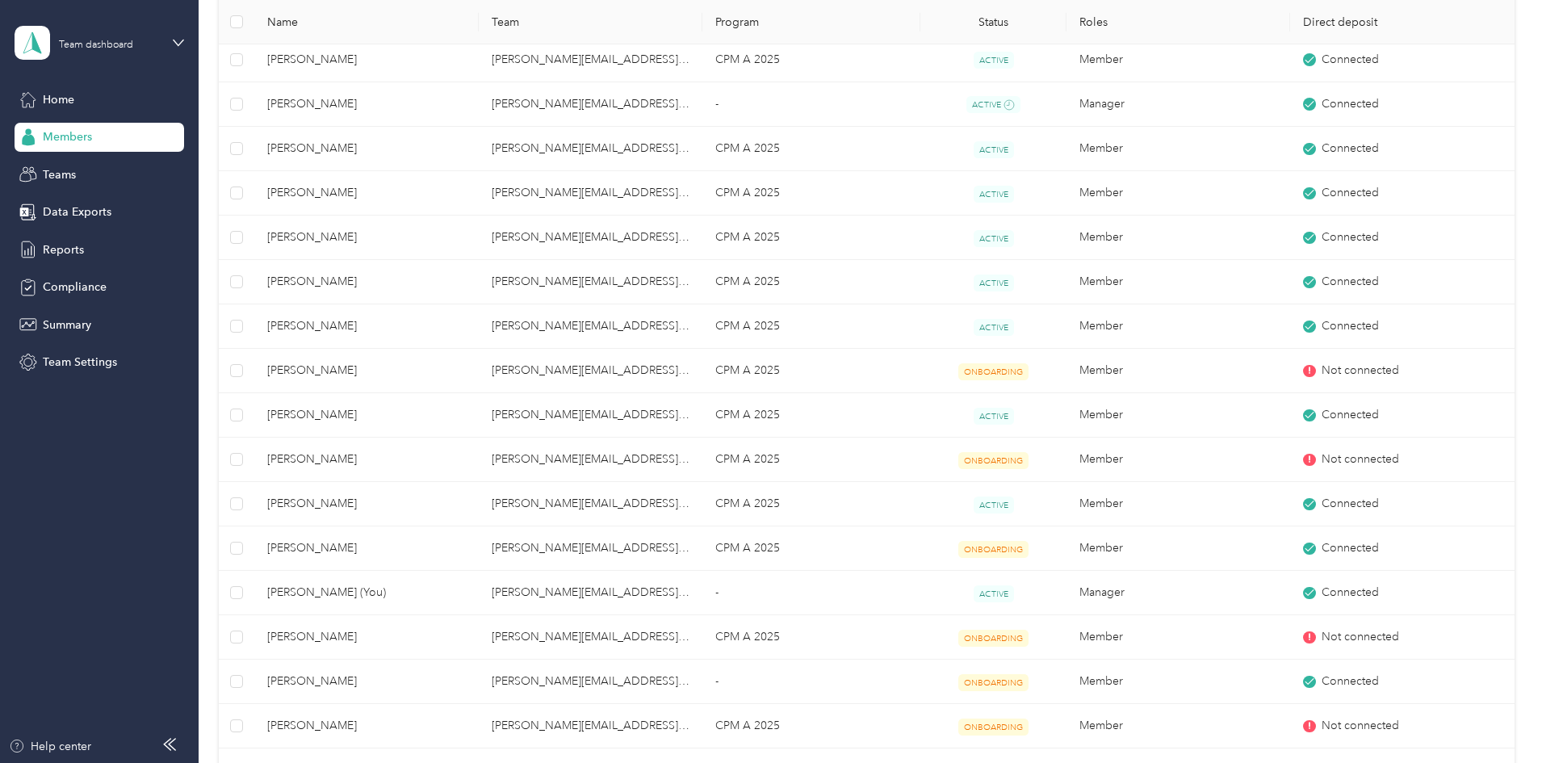
scroll to position [429, 0]
